Goal: Task Accomplishment & Management: Use online tool/utility

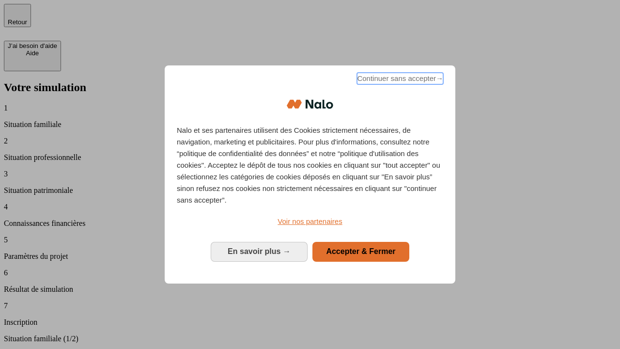
click at [399, 80] on span "Continuer sans accepter →" at bounding box center [400, 79] width 86 height 12
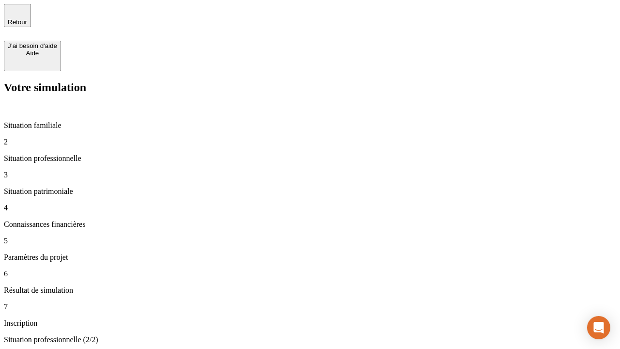
type input "30 000"
type input "1 000"
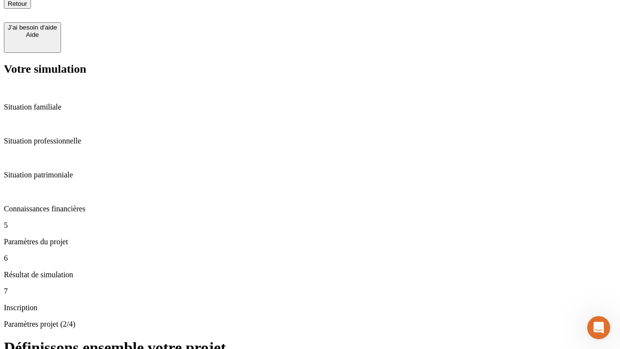
scroll to position [10, 0]
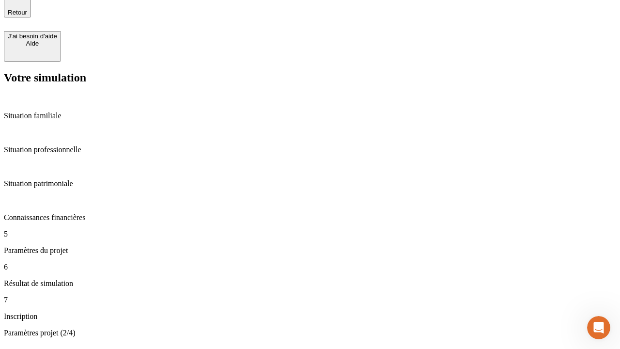
type input "40"
type input "200 000"
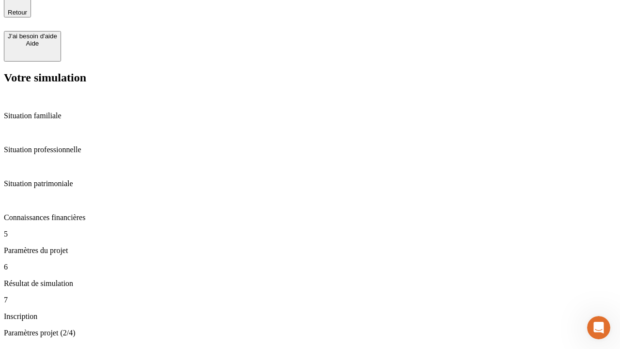
type input "640"
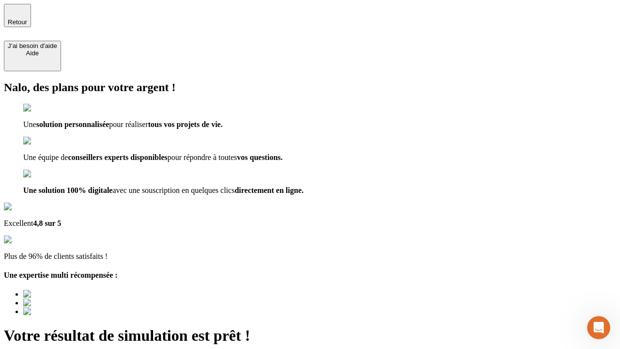
type input "[EMAIL_ADDRESS][DOMAIN_NAME]"
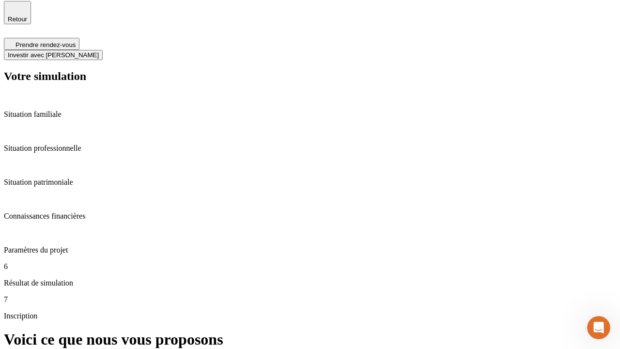
click at [99, 51] on span "Investir avec [PERSON_NAME]" at bounding box center [53, 54] width 91 height 7
